Goal: Find specific page/section: Find specific page/section

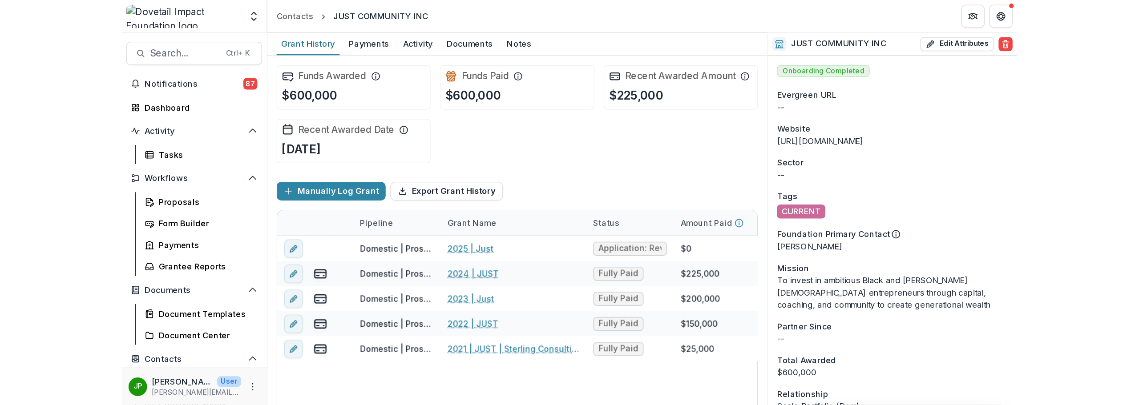
scroll to position [7, 0]
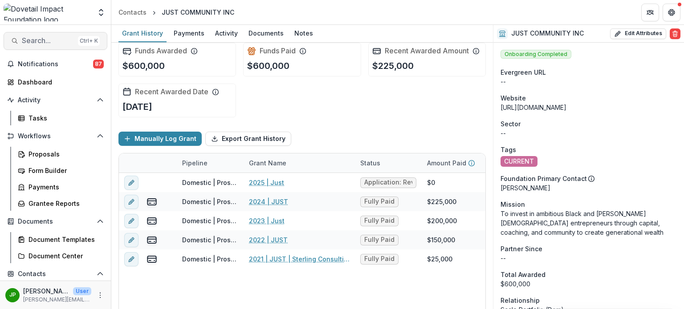
click at [44, 39] on span "Search..." at bounding box center [48, 40] width 53 height 8
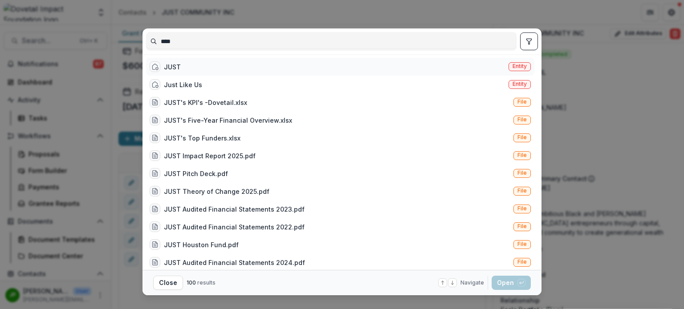
type input "****"
click at [222, 67] on div "JUST Entity" at bounding box center [340, 67] width 388 height 18
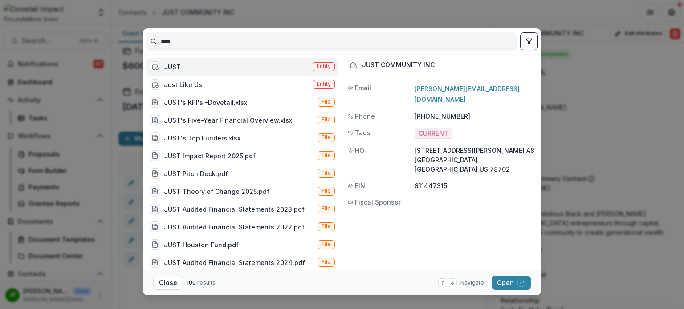
click at [222, 67] on div "JUST Entity" at bounding box center [242, 67] width 192 height 18
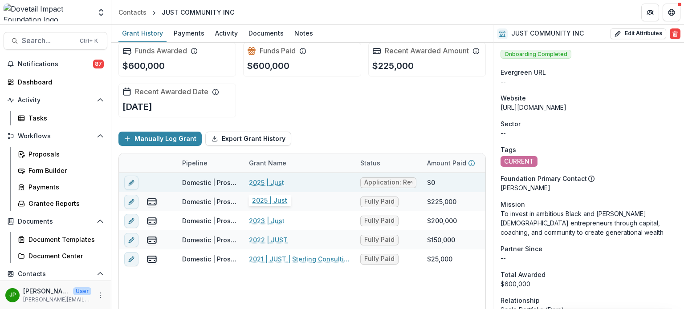
click at [262, 181] on link "2025 | Just" at bounding box center [266, 182] width 35 height 9
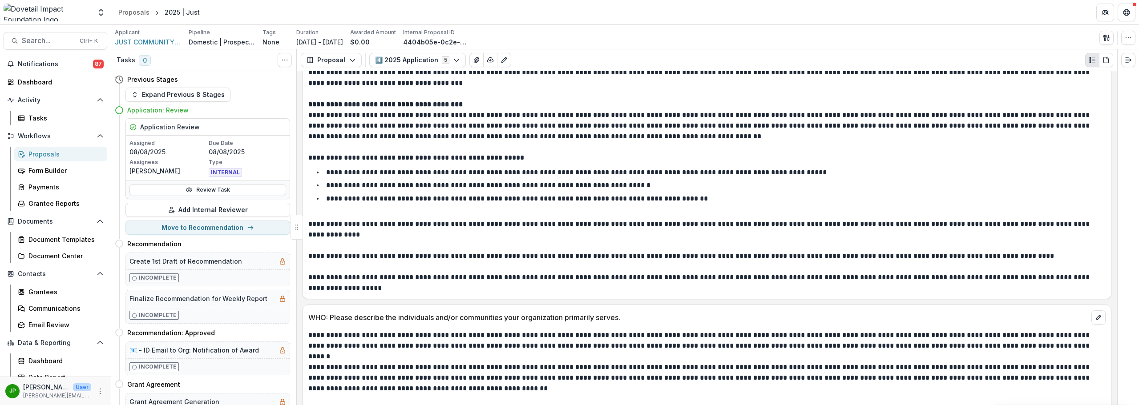
scroll to position [1424, 0]
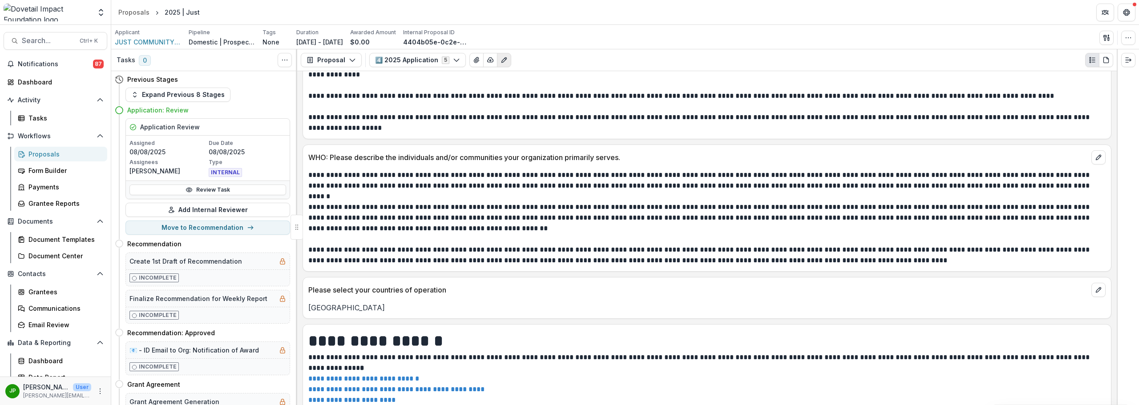
click at [503, 58] on icon "Edit as form" at bounding box center [504, 60] width 5 height 5
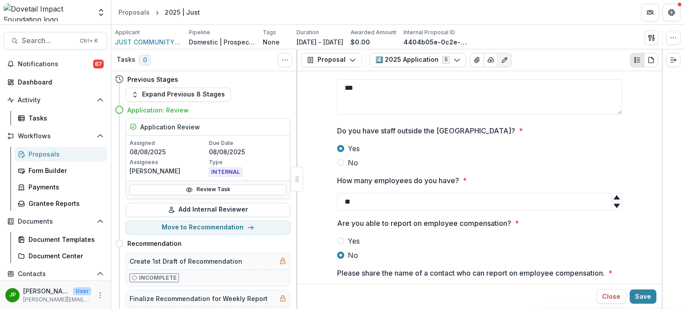
scroll to position [6786, 0]
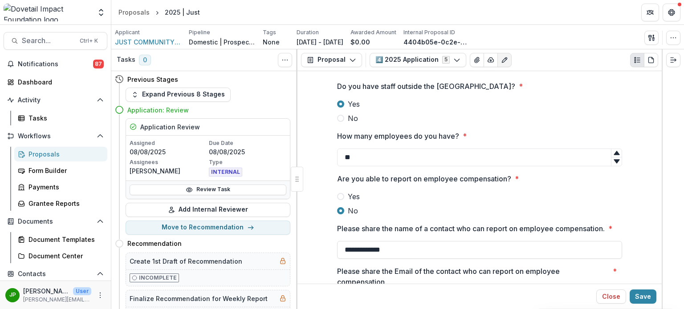
drag, startPoint x: 381, startPoint y: 201, endPoint x: 418, endPoint y: 243, distance: 55.5
click at [345, 241] on input "**********" at bounding box center [479, 250] width 285 height 18
drag, startPoint x: 400, startPoint y: 255, endPoint x: 319, endPoint y: 255, distance: 81.0
